Goal: Task Accomplishment & Management: Manage account settings

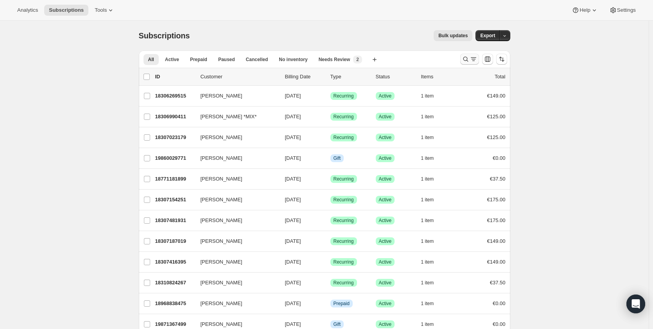
click at [466, 58] on icon "Search and filter results" at bounding box center [465, 59] width 5 height 5
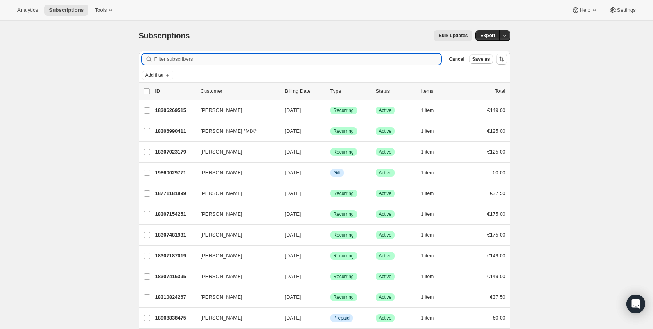
click at [329, 61] on input "Filter subscribers" at bounding box center [298, 59] width 287 height 11
paste input "[EMAIL_ADDRESS][DOMAIN_NAME]"
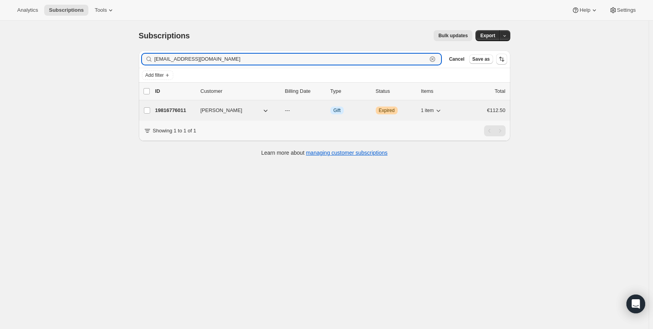
type input "[EMAIL_ADDRESS][DOMAIN_NAME]"
click at [162, 109] on p "19816776011" at bounding box center [174, 110] width 39 height 8
